Goal: Task Accomplishment & Management: Use online tool/utility

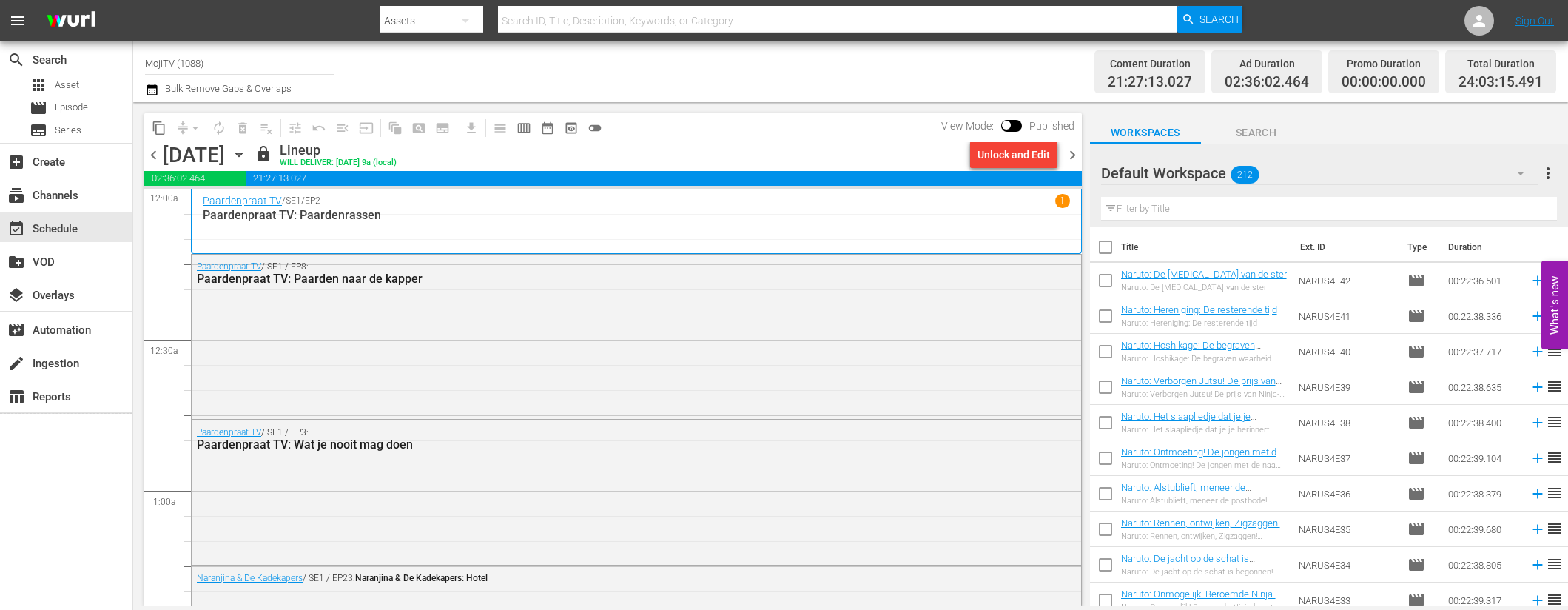
click at [1075, 154] on span "chevron_right" at bounding box center [1072, 155] width 18 height 18
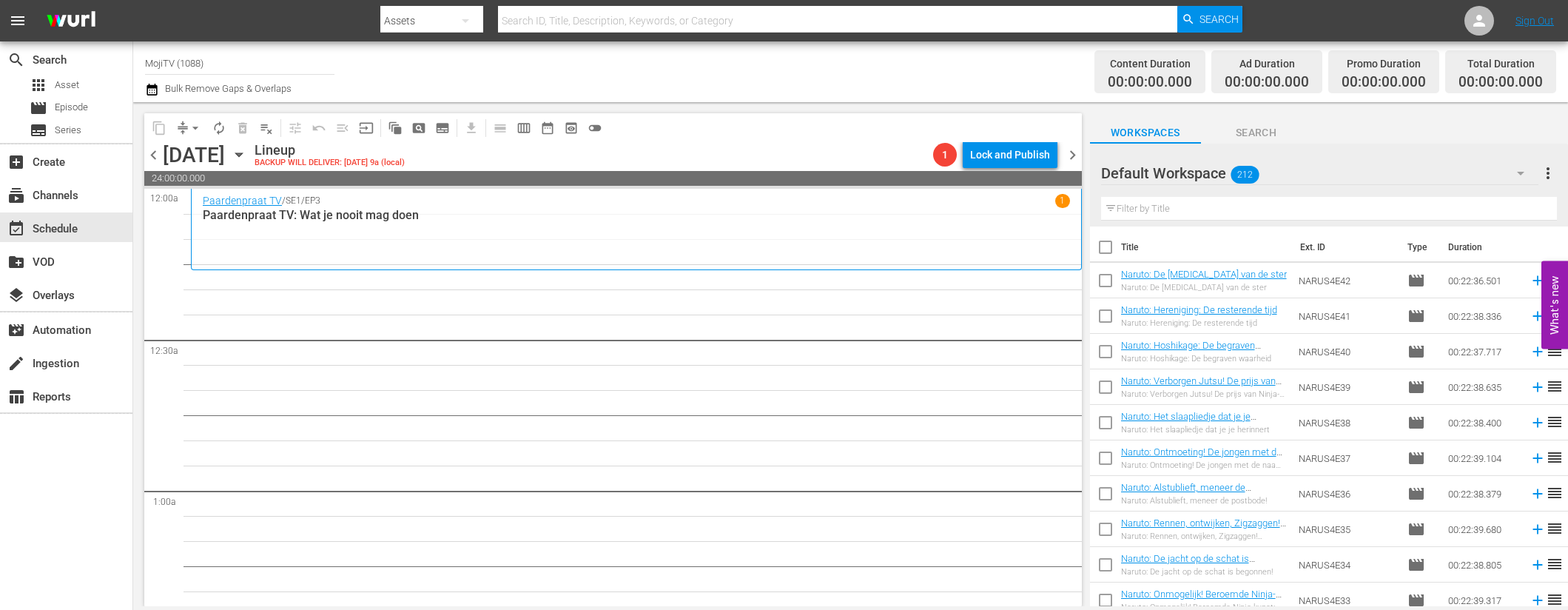
click at [242, 153] on icon "button" at bounding box center [238, 155] width 7 height 4
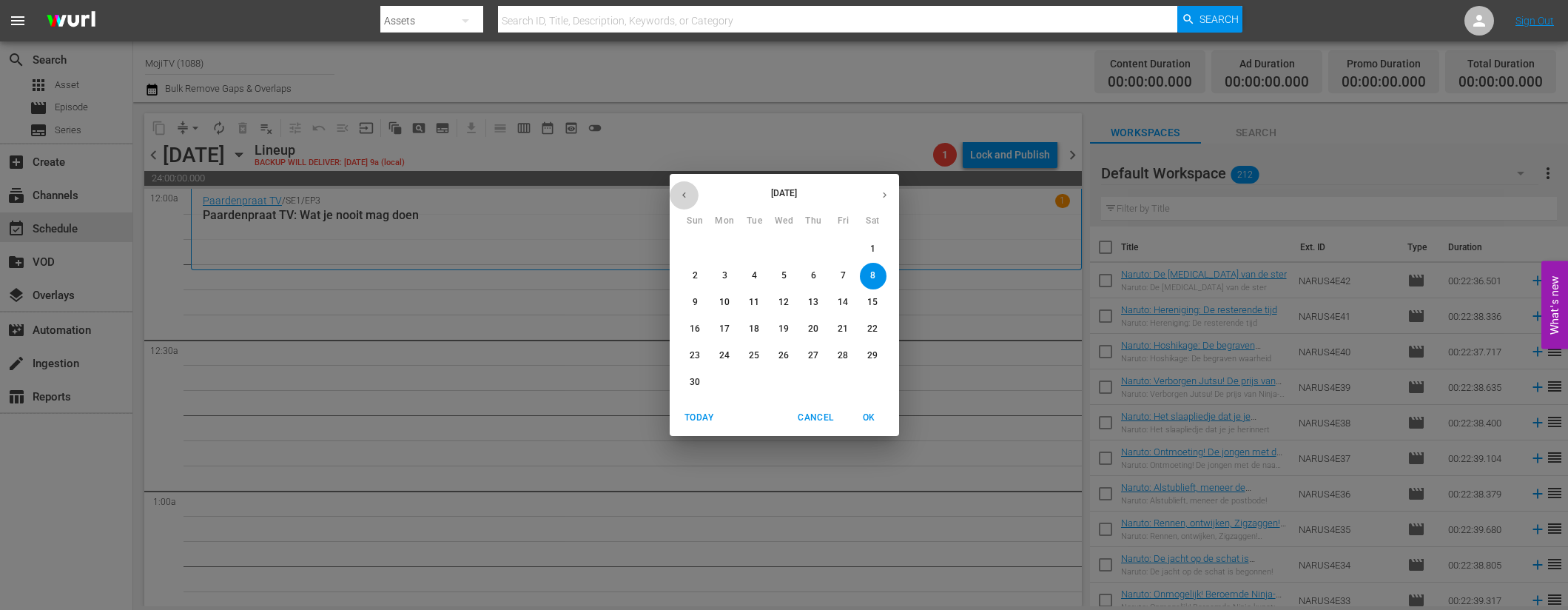
click at [685, 193] on icon "button" at bounding box center [684, 194] width 11 height 11
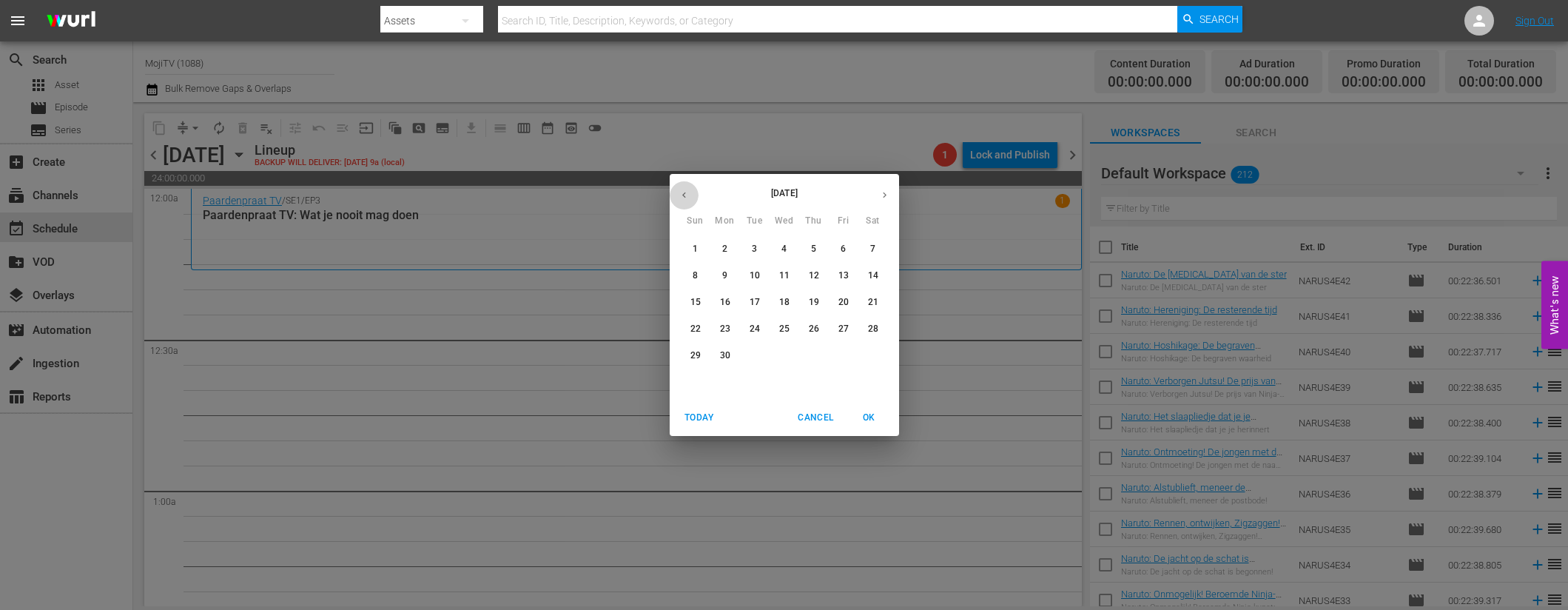
click at [685, 193] on icon "button" at bounding box center [684, 194] width 11 height 11
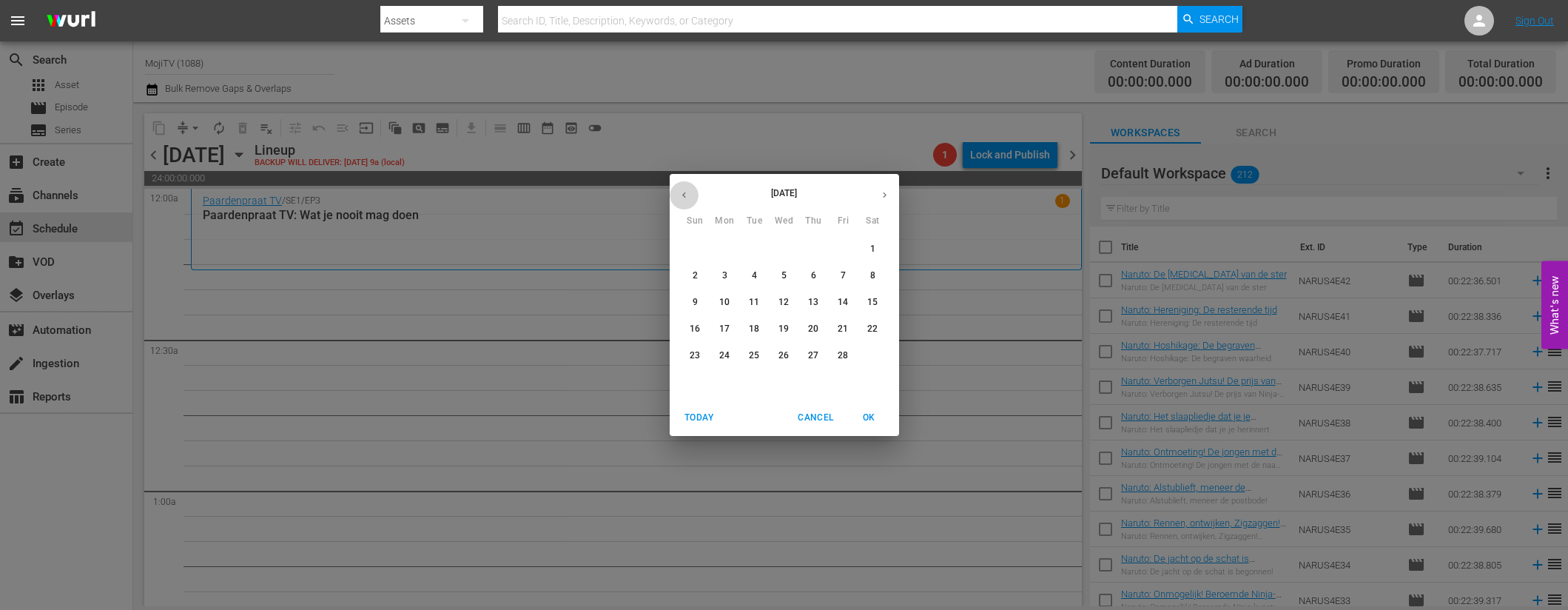
click at [685, 193] on icon "button" at bounding box center [684, 194] width 11 height 11
drag, startPoint x: 846, startPoint y: 274, endPoint x: 437, endPoint y: 290, distance: 409.5
click at [847, 275] on span "8" at bounding box center [843, 275] width 27 height 13
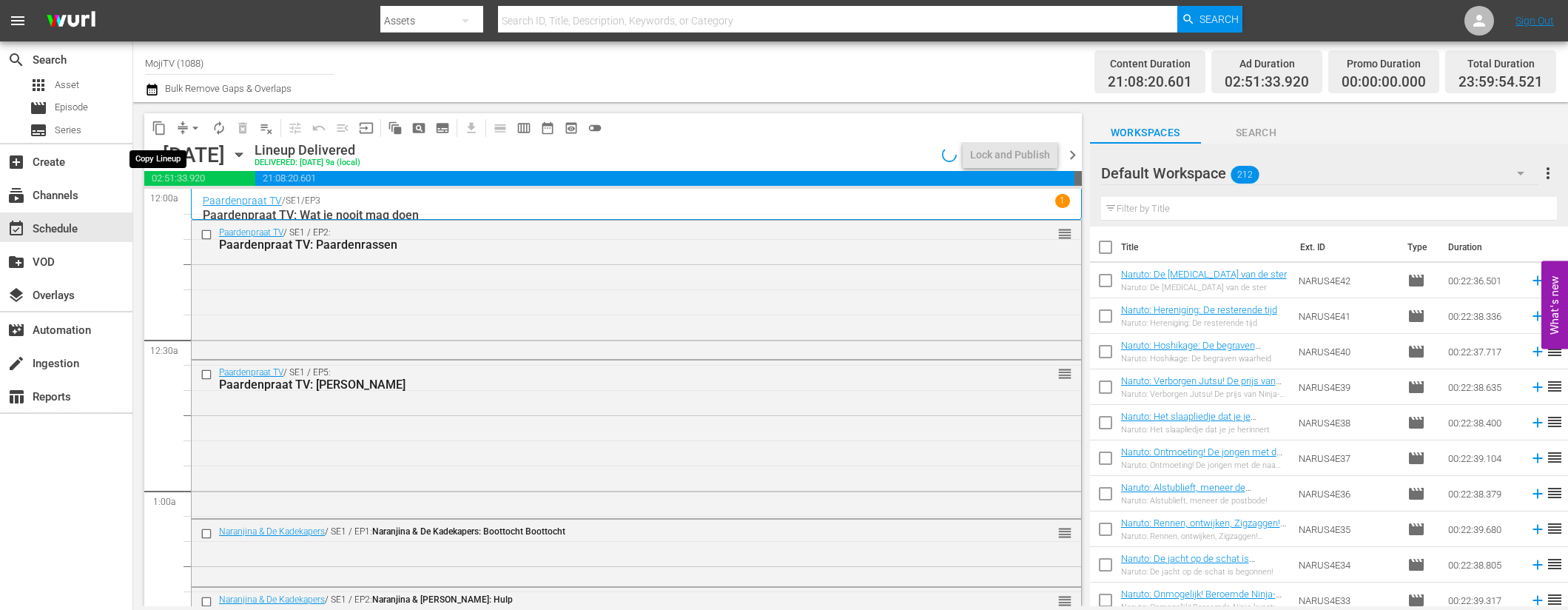
click at [158, 127] on span "content_copy" at bounding box center [159, 128] width 15 height 15
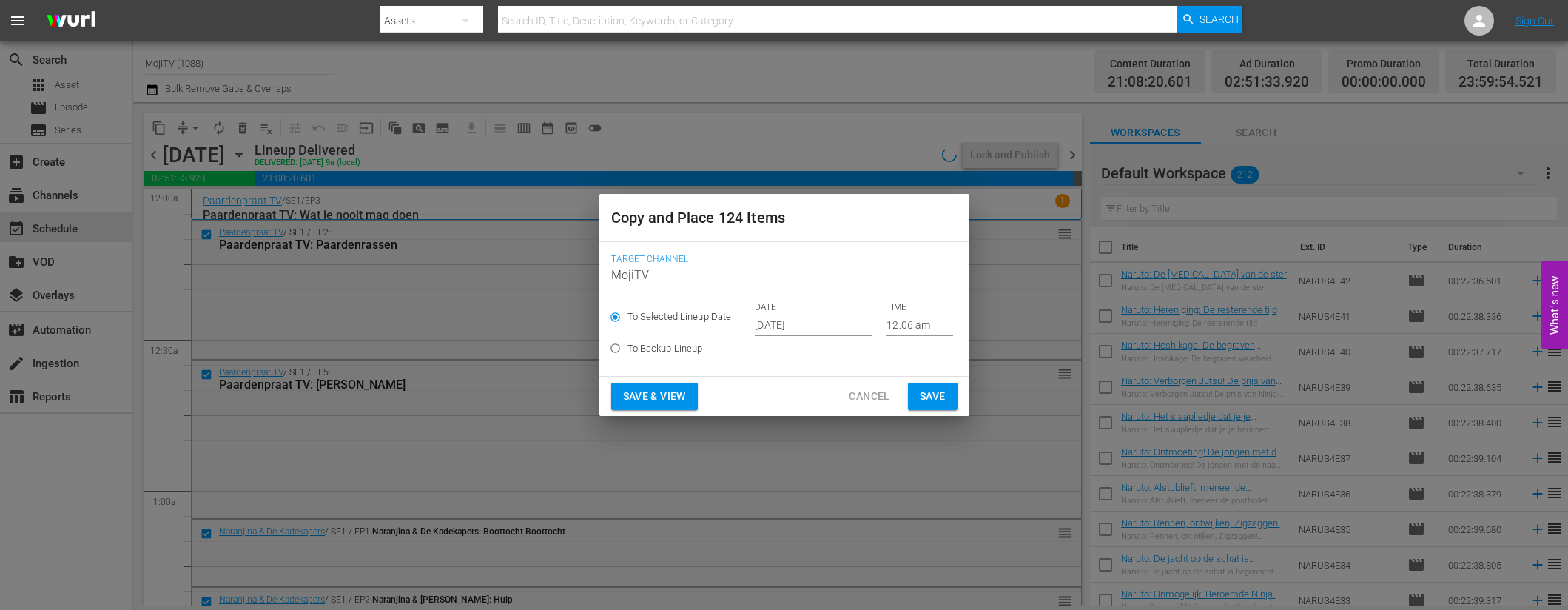
click at [822, 327] on input "[DATE]" at bounding box center [813, 325] width 117 height 22
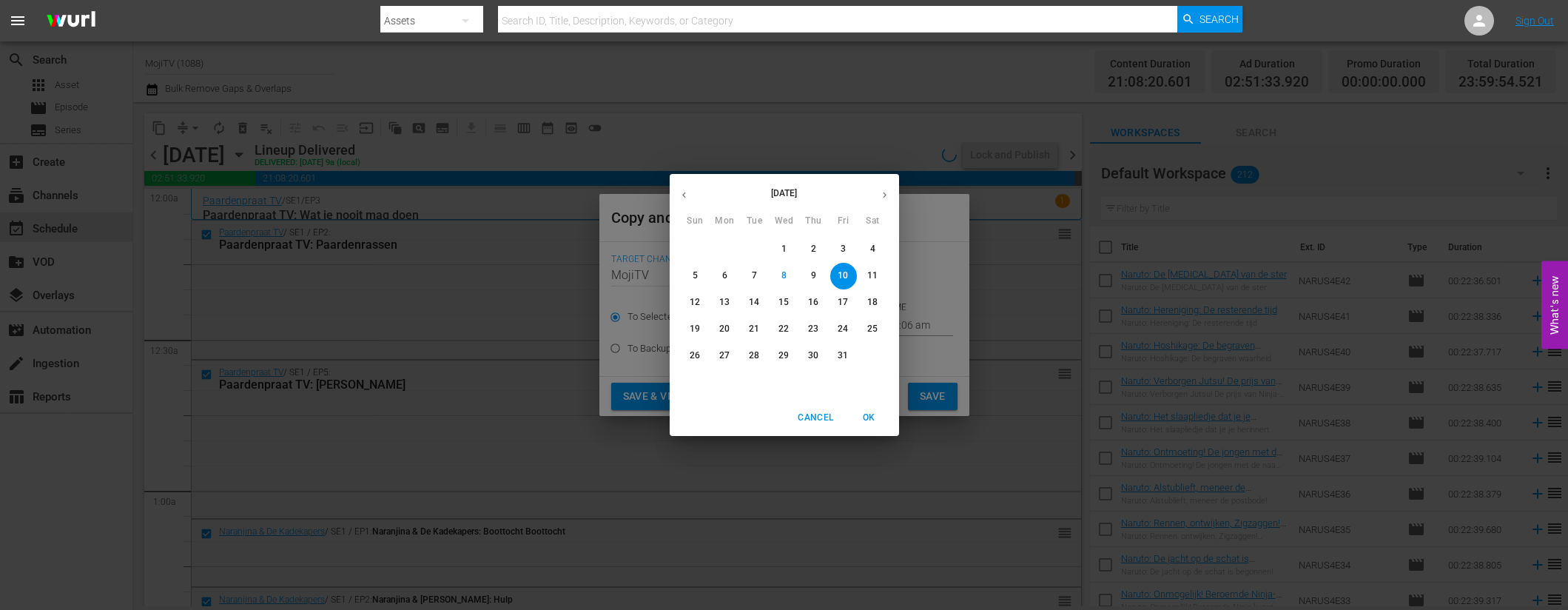
click at [888, 198] on icon "button" at bounding box center [884, 194] width 11 height 11
click at [872, 276] on p "8" at bounding box center [872, 275] width 5 height 13
type input "[DATE]"
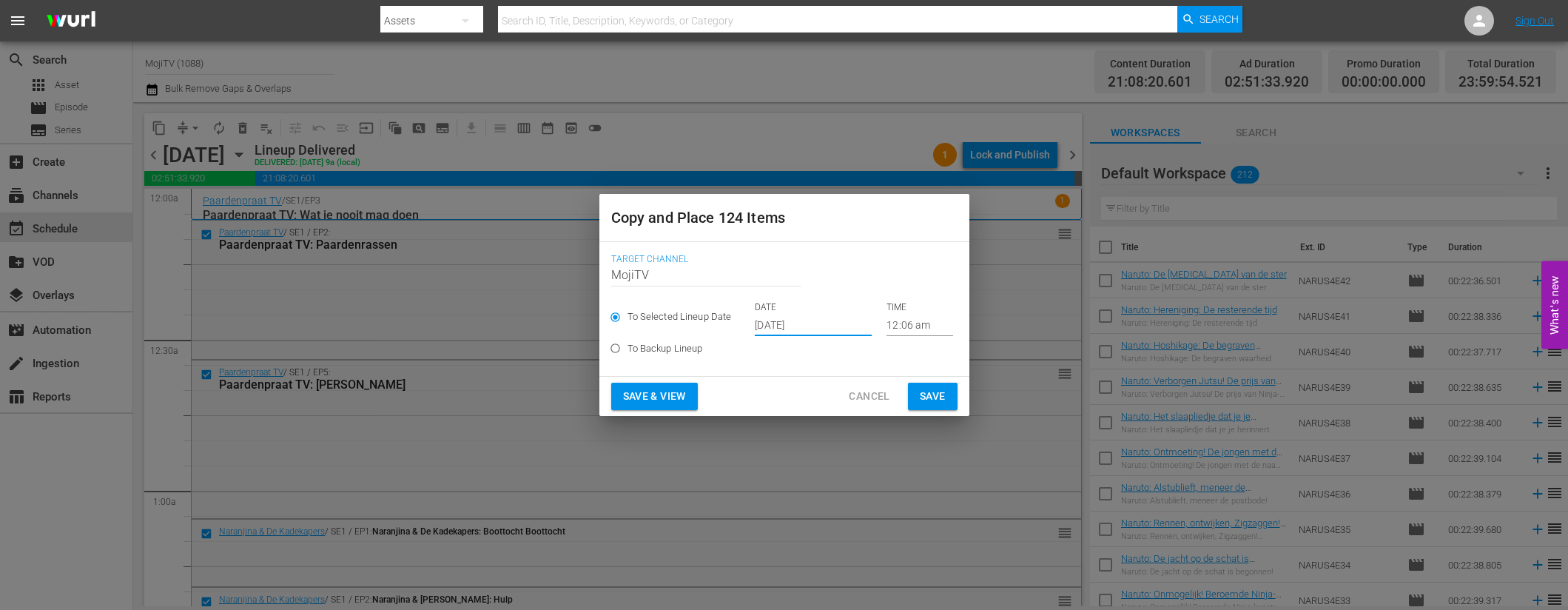
click at [672, 398] on span "Save & View" at bounding box center [654, 396] width 63 height 18
